Goal: Information Seeking & Learning: Compare options

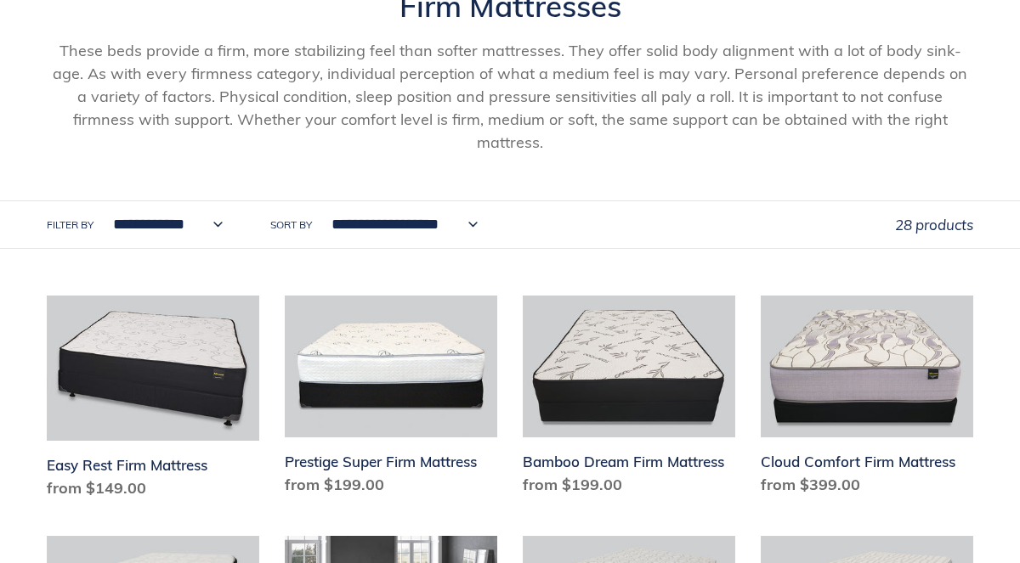
scroll to position [249, 0]
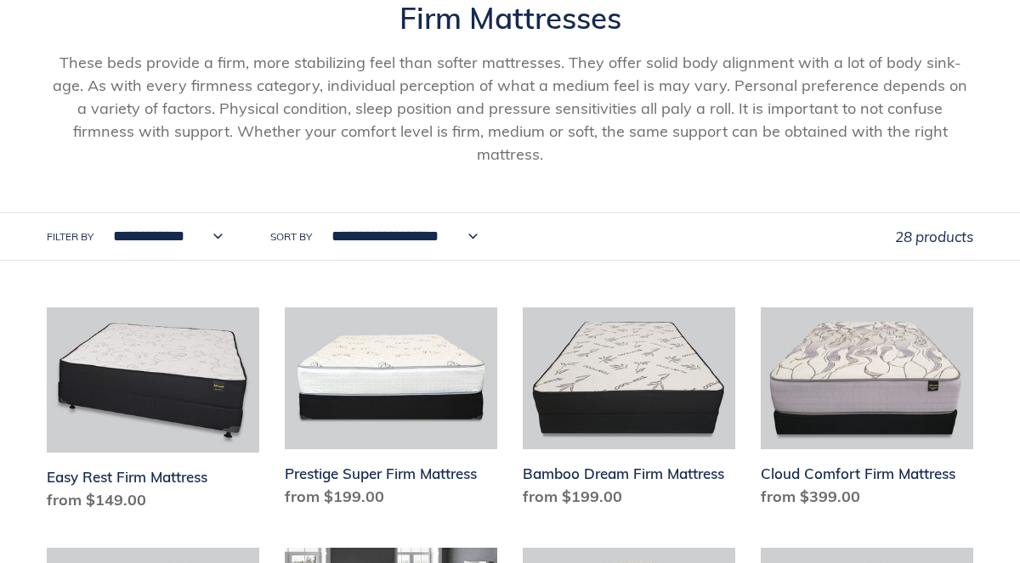
click at [223, 215] on select "**********" at bounding box center [164, 236] width 132 height 47
select select "**********"
click at [98, 213] on select "**********" at bounding box center [164, 236] width 132 height 47
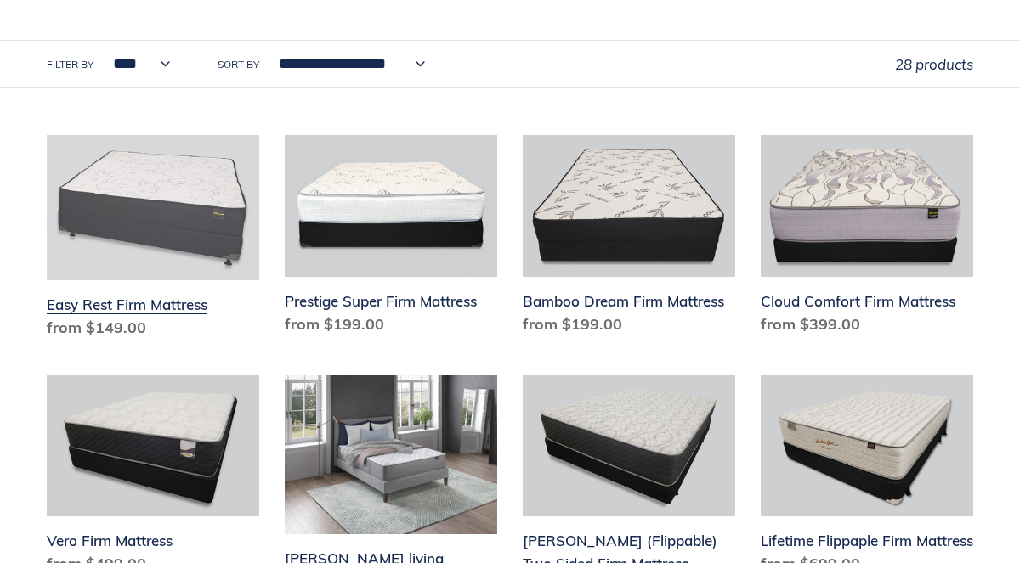
scroll to position [423, 0]
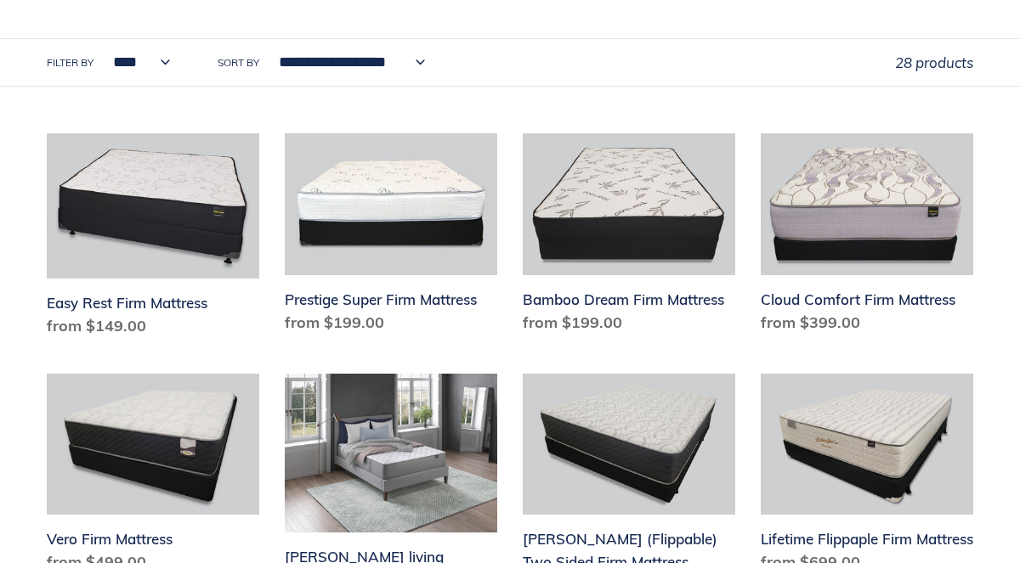
click at [420, 39] on select "**********" at bounding box center [347, 62] width 168 height 47
click at [496, 39] on div "**********" at bounding box center [471, 62] width 848 height 47
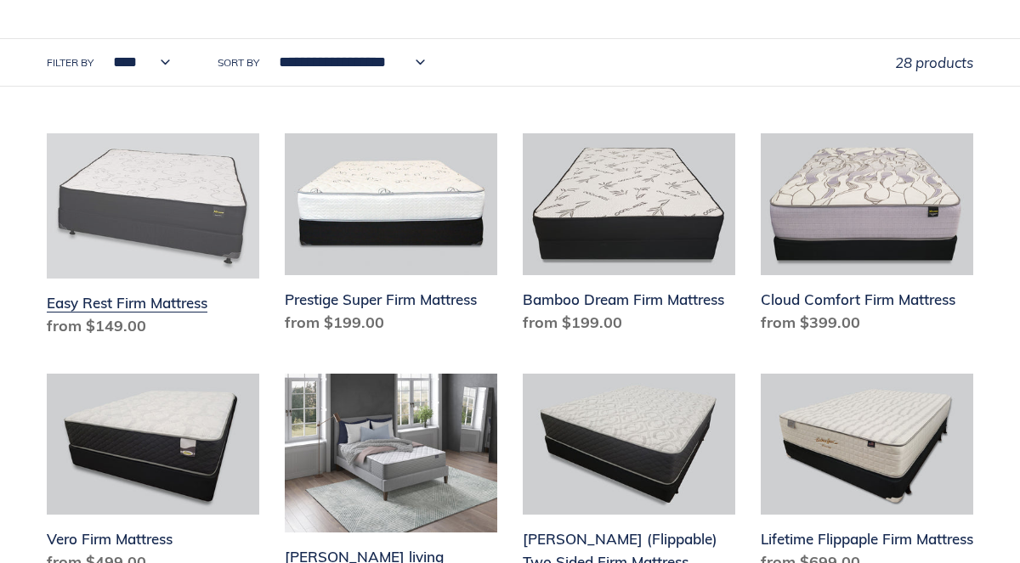
click at [194, 213] on link "Easy Rest Firm Mattress" at bounding box center [153, 238] width 212 height 211
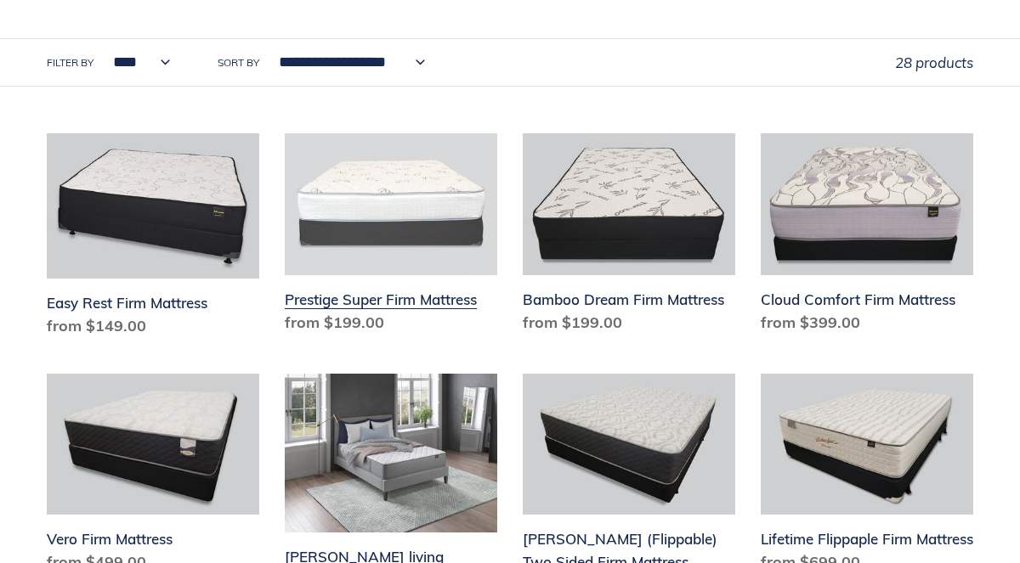
click at [394, 170] on link "Prestige Super Firm Mattress" at bounding box center [391, 236] width 212 height 207
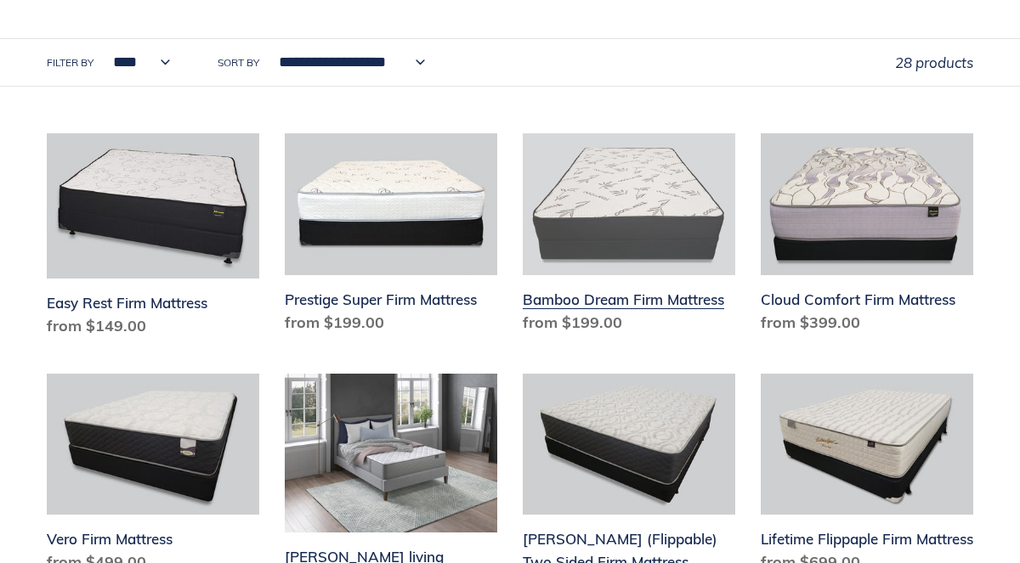
click at [585, 166] on link "Bamboo Dream Firm Mattress" at bounding box center [629, 236] width 212 height 207
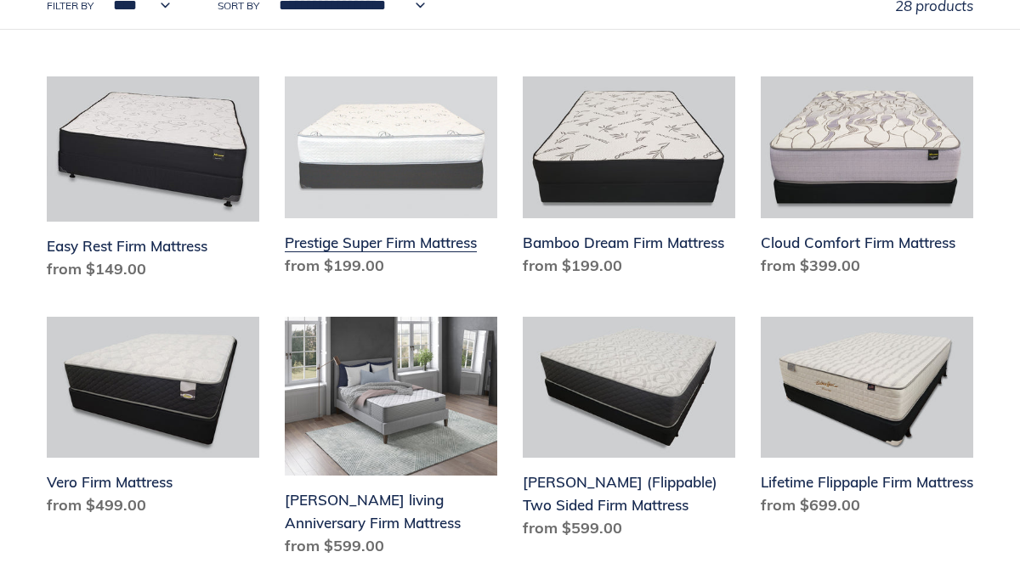
scroll to position [481, 0]
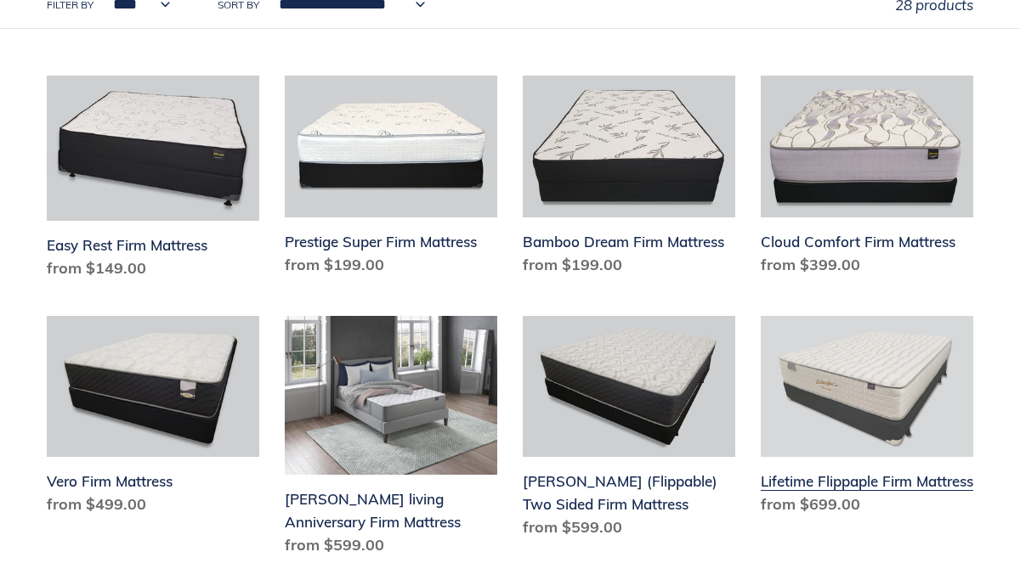
click at [834, 349] on link "Lifetime Flippaple Firm Mattress" at bounding box center [866, 419] width 212 height 207
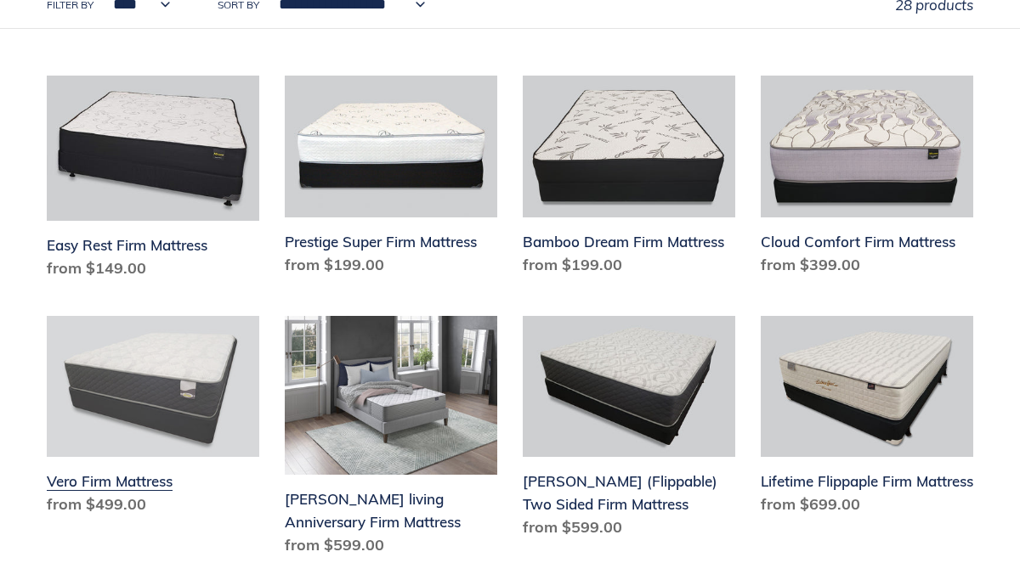
click at [185, 329] on link "Vero Firm Mattress" at bounding box center [153, 419] width 212 height 207
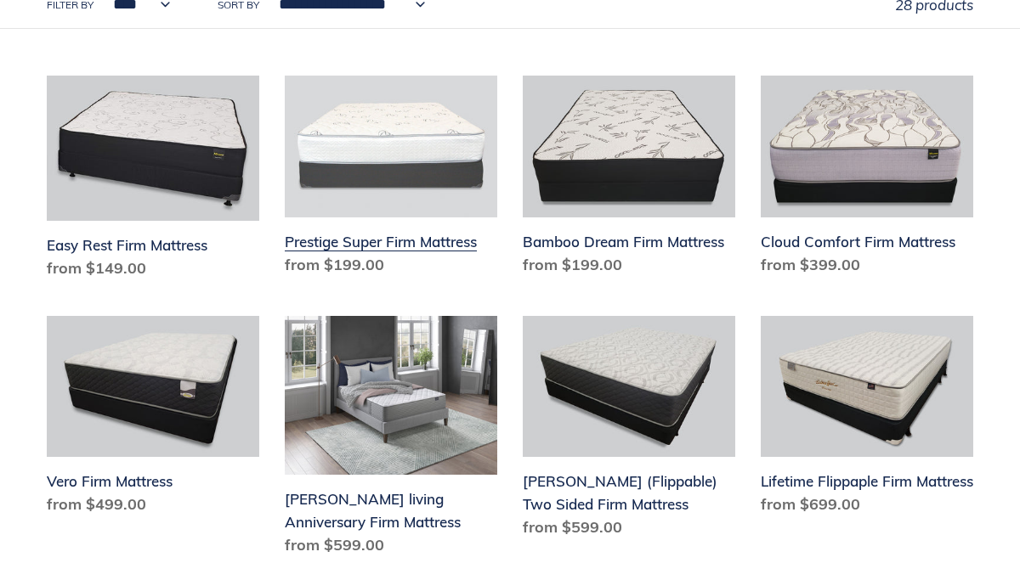
click at [357, 111] on link "Prestige Super Firm Mattress" at bounding box center [391, 179] width 212 height 207
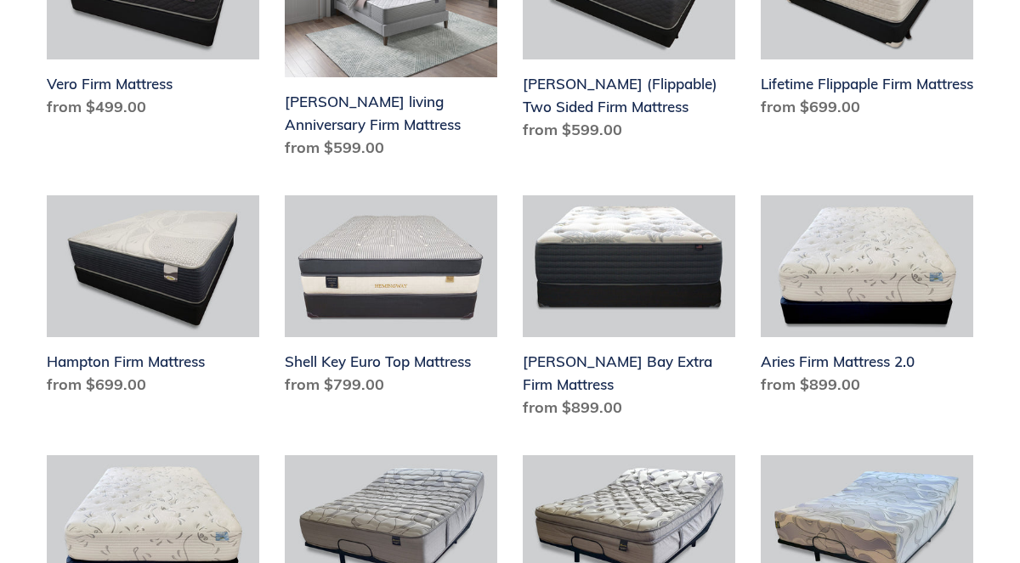
scroll to position [880, 0]
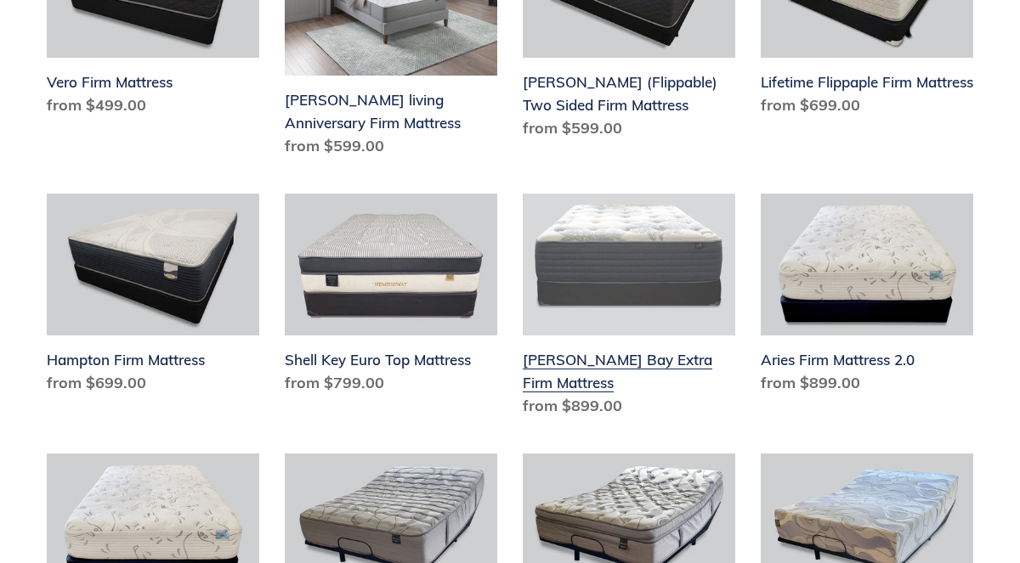
click at [630, 334] on link "Chadwick Bay Extra Firm Mattress" at bounding box center [629, 309] width 212 height 230
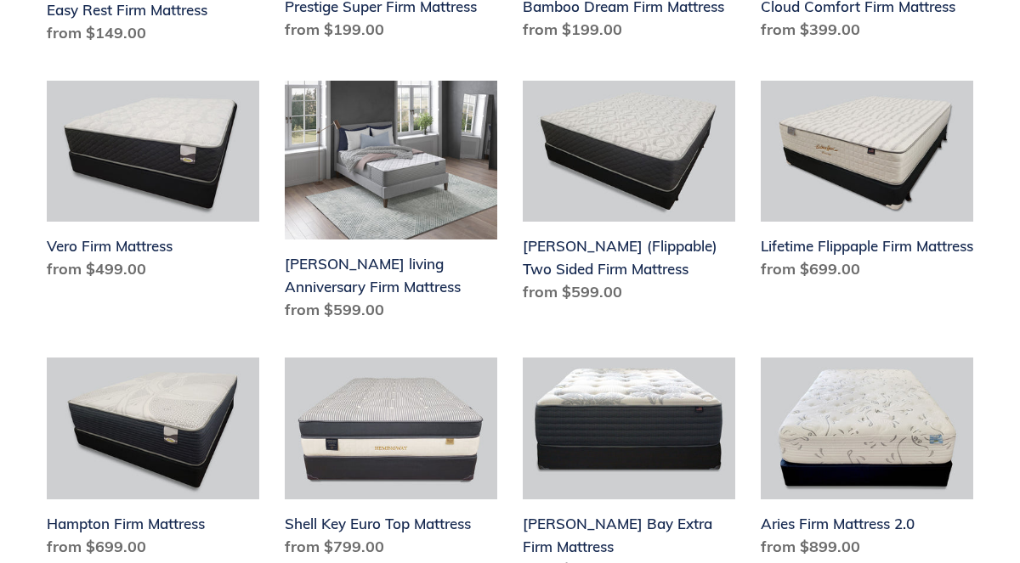
scroll to position [715, 0]
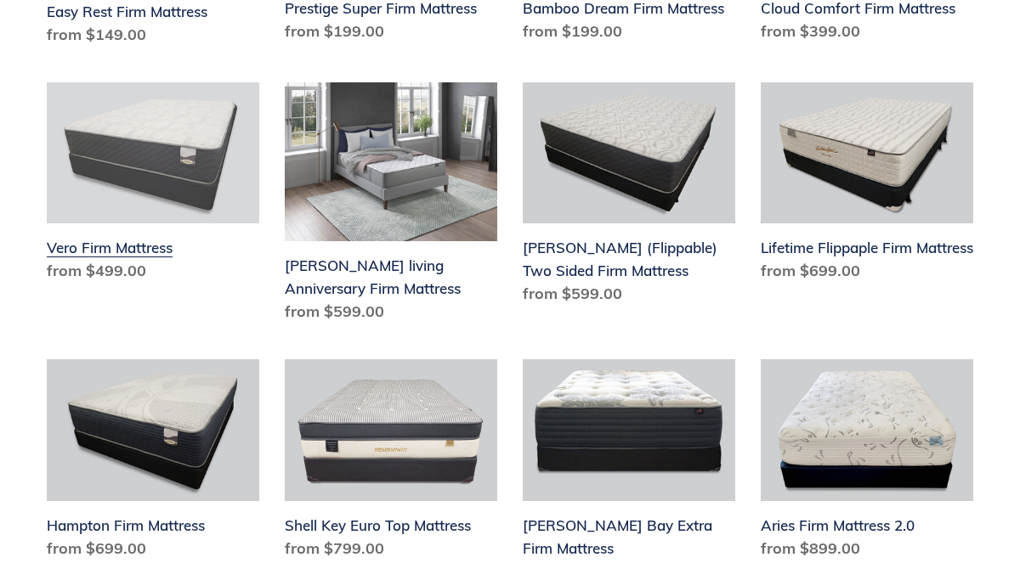
click at [144, 228] on link "Vero Firm Mattress" at bounding box center [153, 185] width 212 height 207
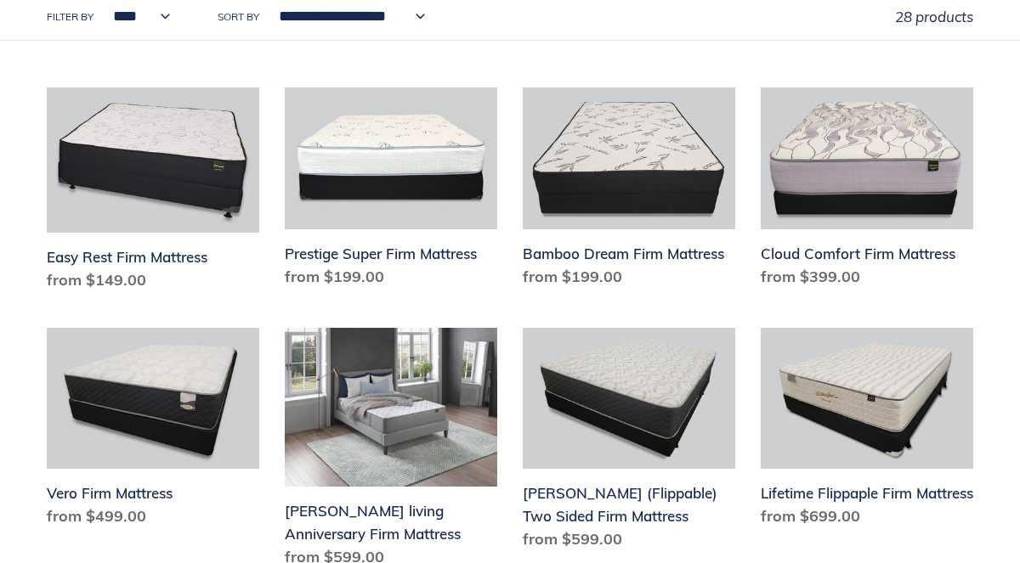
scroll to position [468, 0]
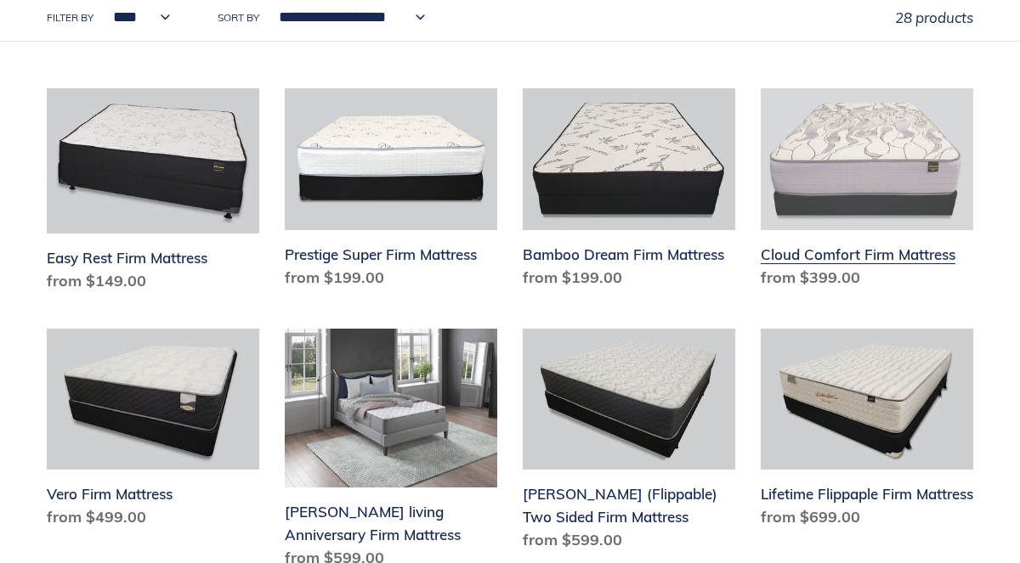
click at [862, 227] on link "Cloud Comfort Firm Mattress" at bounding box center [866, 191] width 212 height 207
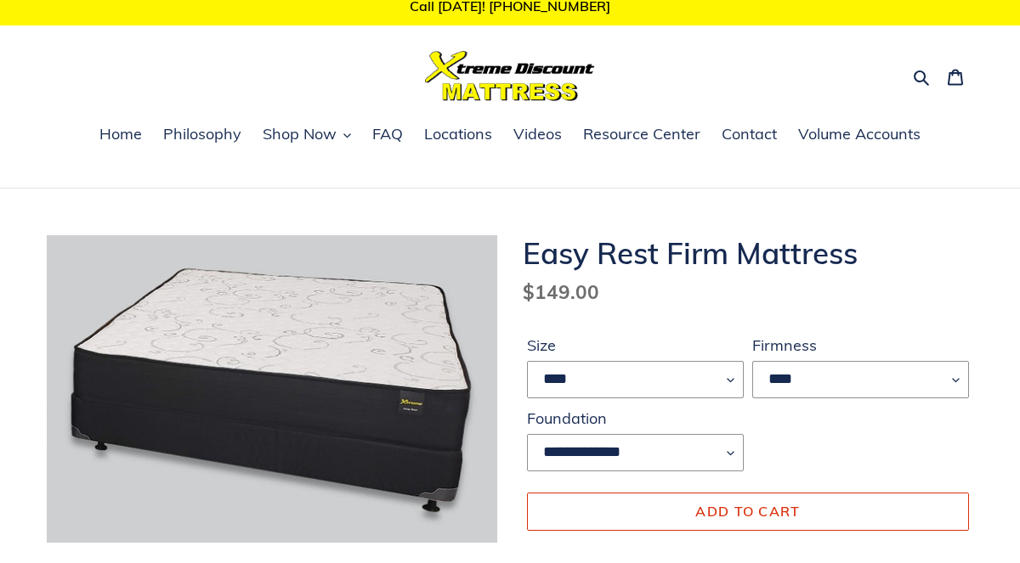
scroll to position [17, 0]
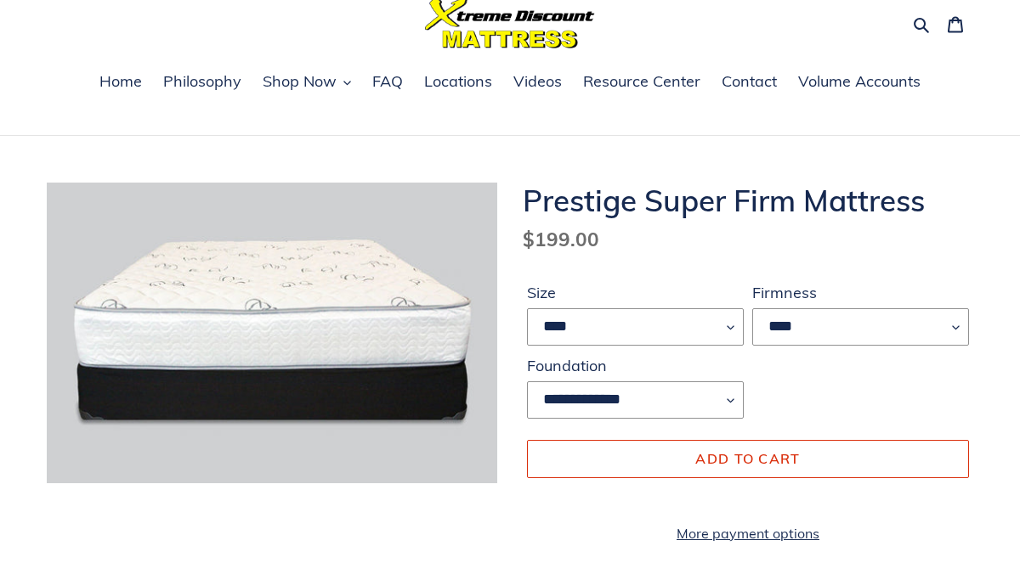
scroll to position [71, 0]
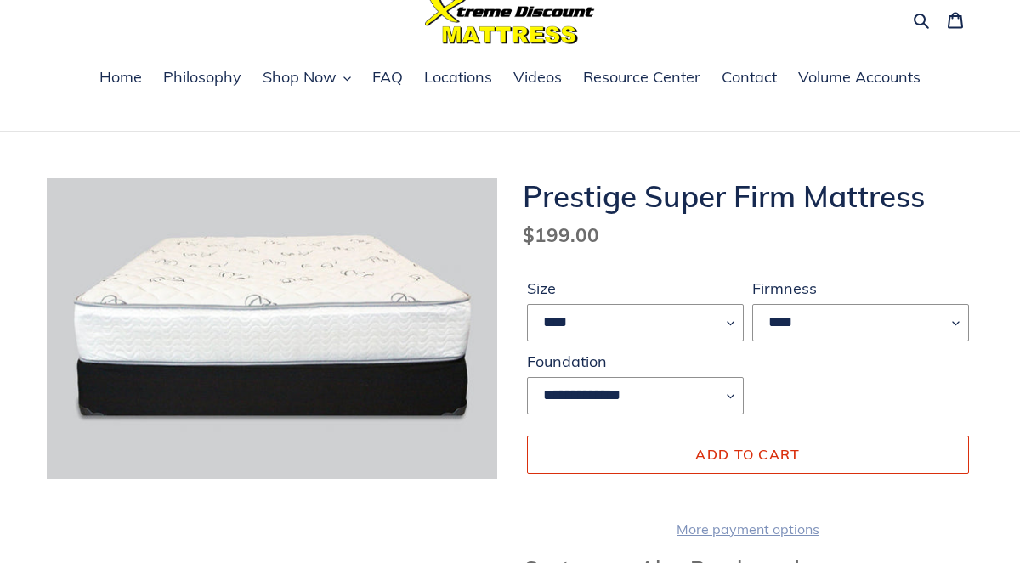
click at [742, 540] on link "More payment options" at bounding box center [748, 529] width 442 height 20
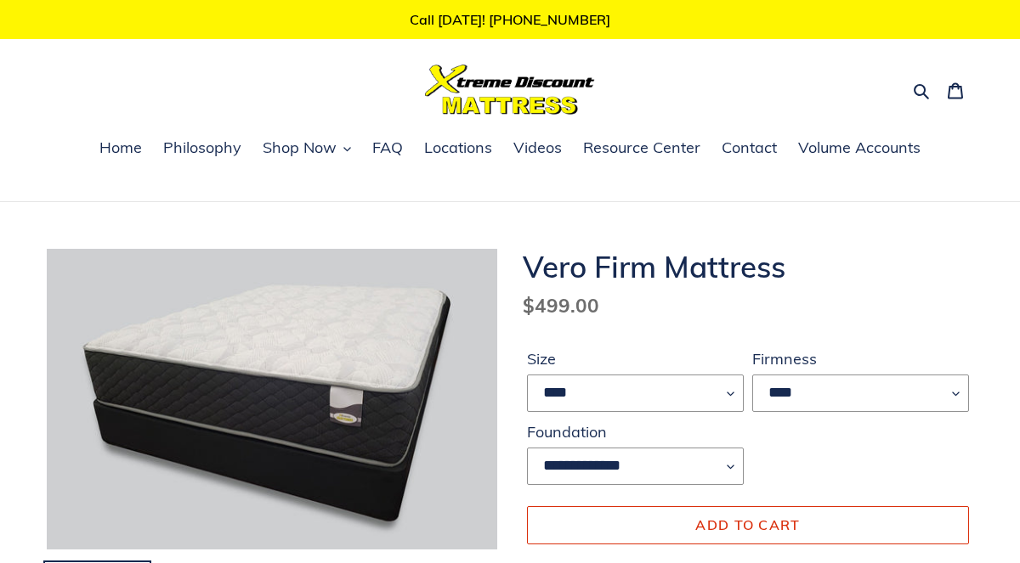
click at [282, 315] on img at bounding box center [258, 517] width 1088 height 725
click at [375, 423] on img at bounding box center [128, 365] width 1088 height 725
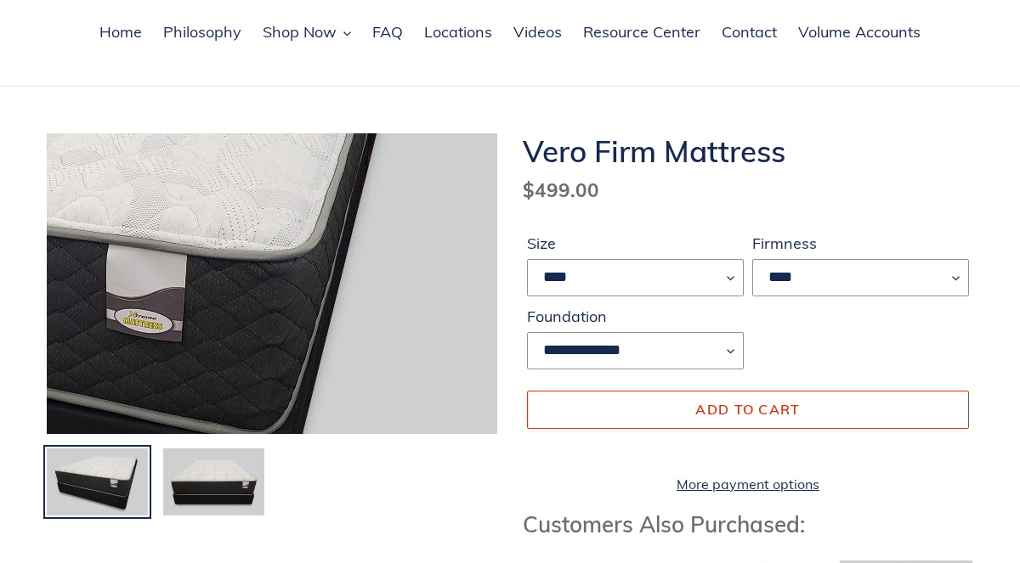
scroll to position [121, 0]
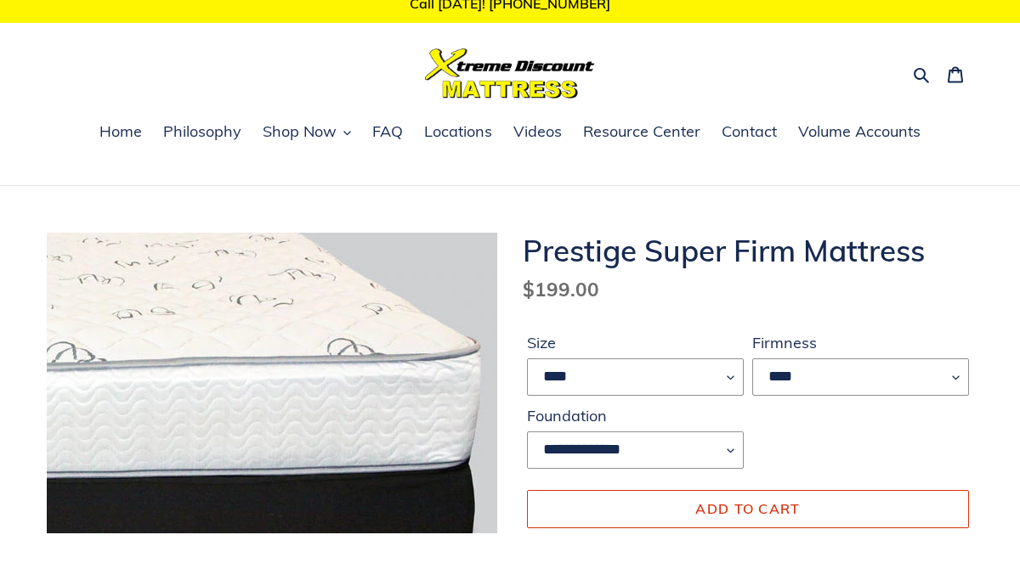
scroll to position [200, 0]
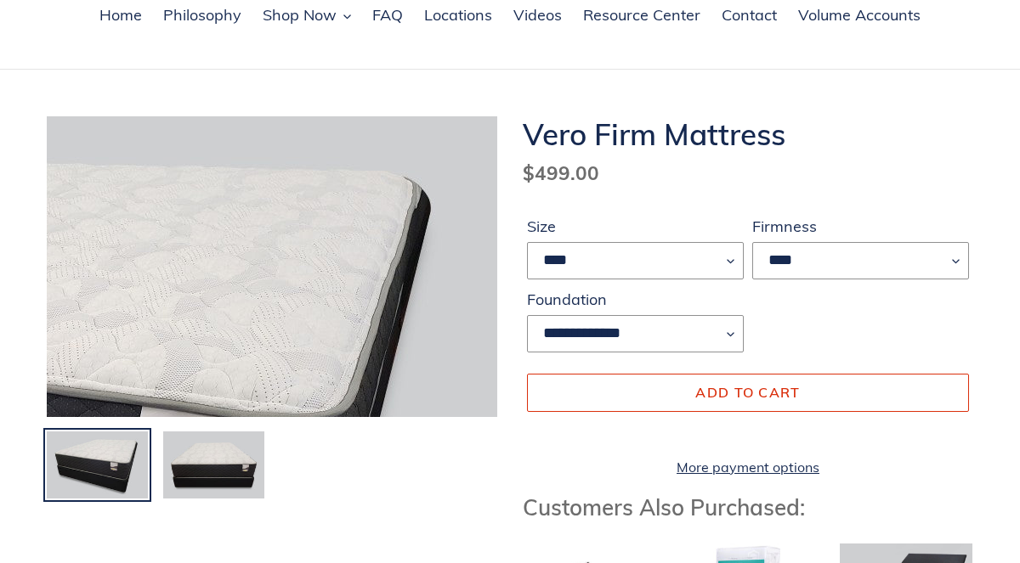
scroll to position [133, 0]
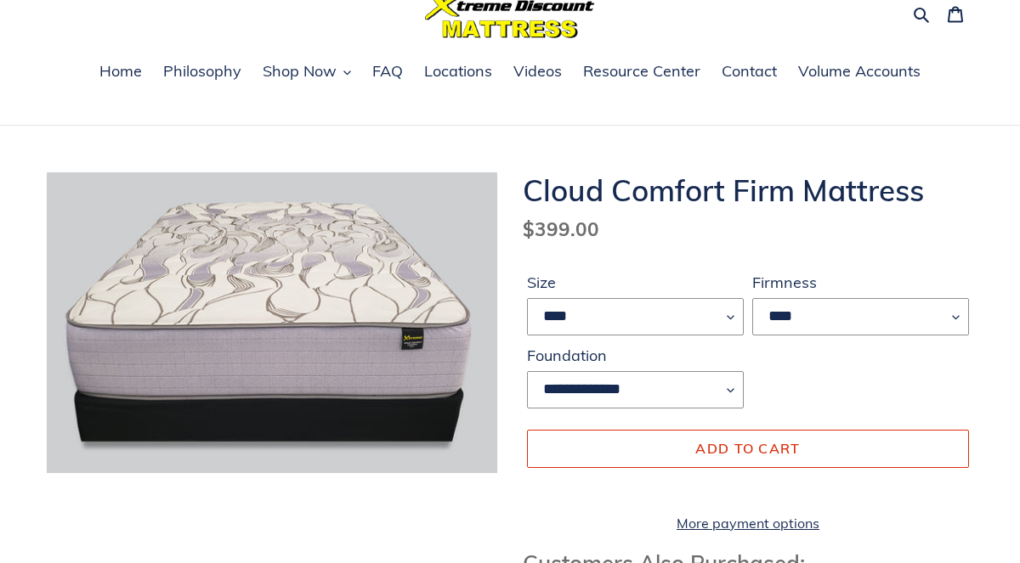
scroll to position [82, 0]
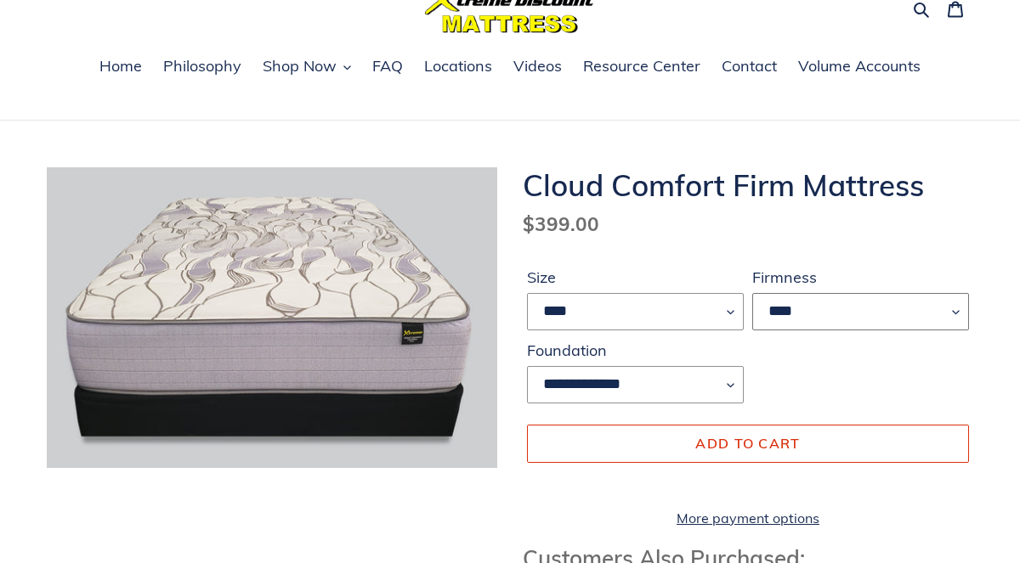
click at [956, 313] on select "****" at bounding box center [860, 311] width 217 height 37
click at [951, 304] on select "****" at bounding box center [860, 311] width 217 height 37
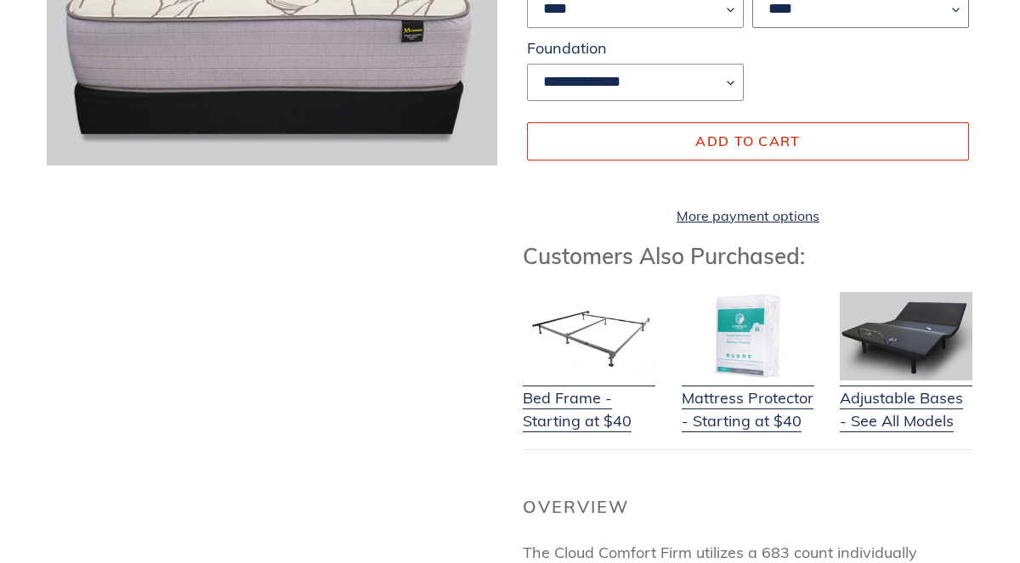
scroll to position [368, 0]
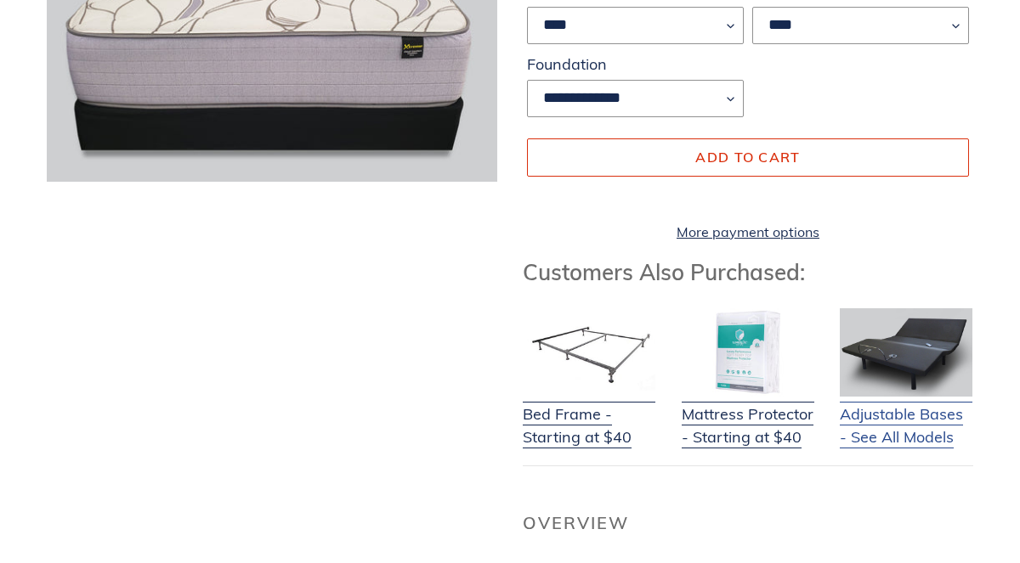
click at [901, 427] on link "Adjustable Bases - See All Models" at bounding box center [905, 414] width 133 height 67
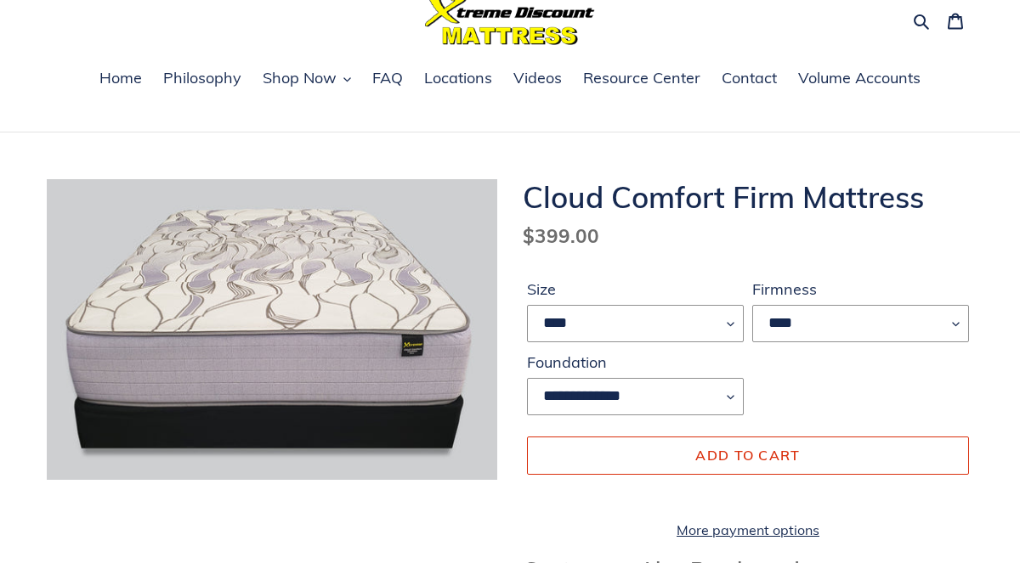
scroll to position [72, 0]
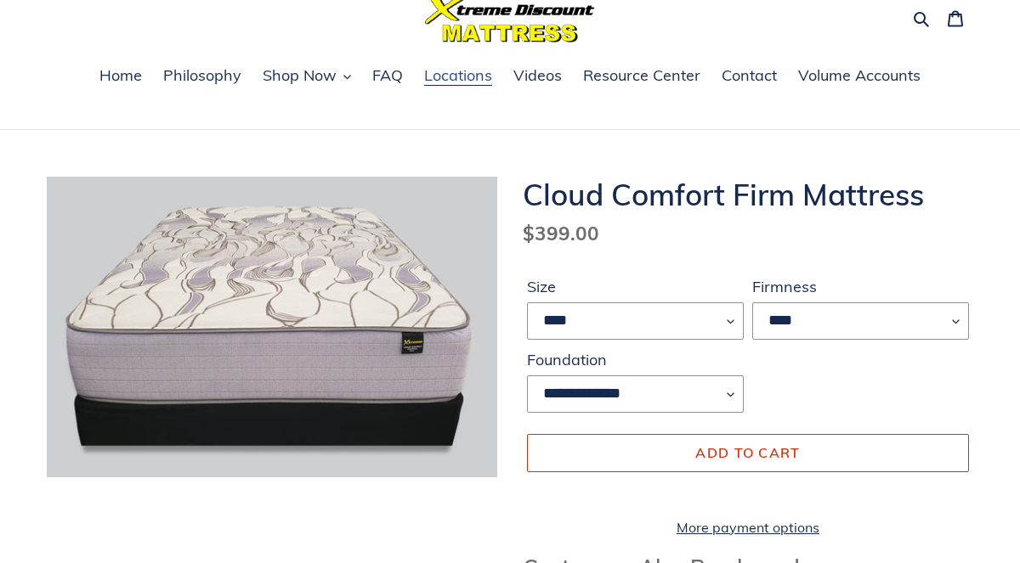
click at [437, 74] on span "Locations" at bounding box center [458, 75] width 68 height 20
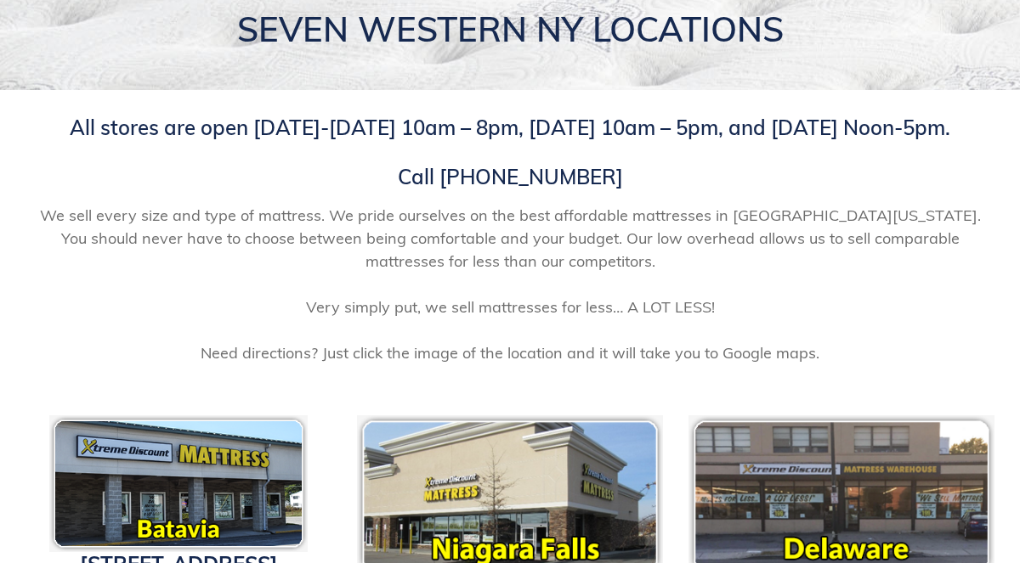
scroll to position [202, 0]
